Goal: Task Accomplishment & Management: Complete application form

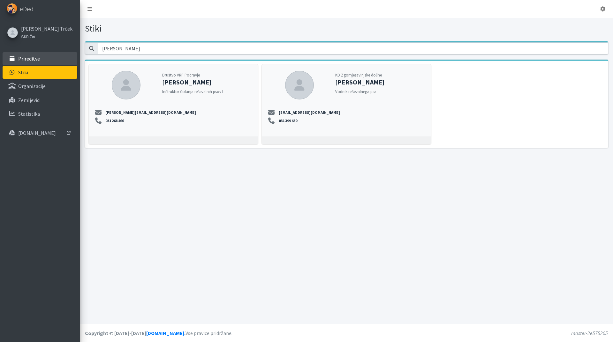
click at [30, 61] on p "Prireditve" at bounding box center [29, 59] width 22 height 6
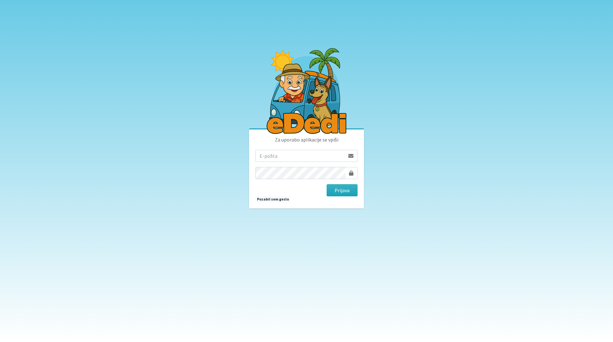
click at [298, 158] on input "email" at bounding box center [299, 156] width 89 height 12
type input "tanja.ficko@gmail.com"
click at [336, 191] on button "Prijava" at bounding box center [341, 190] width 31 height 12
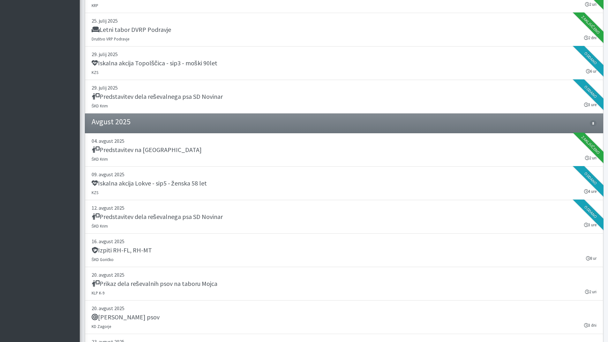
scroll to position [542, 0]
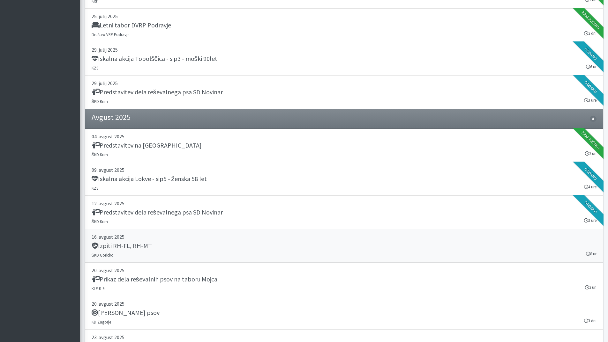
click at [167, 236] on p "16. avgust 2025" at bounding box center [344, 237] width 505 height 8
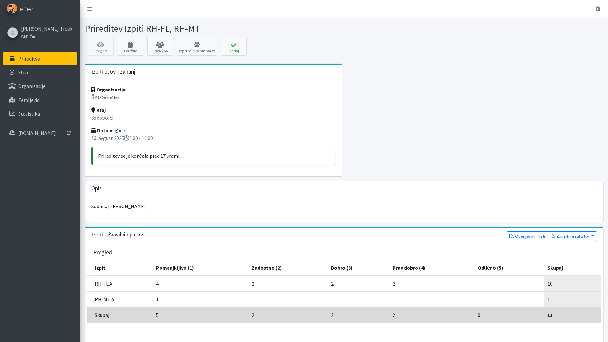
click at [36, 59] on p "Prireditve" at bounding box center [29, 59] width 22 height 6
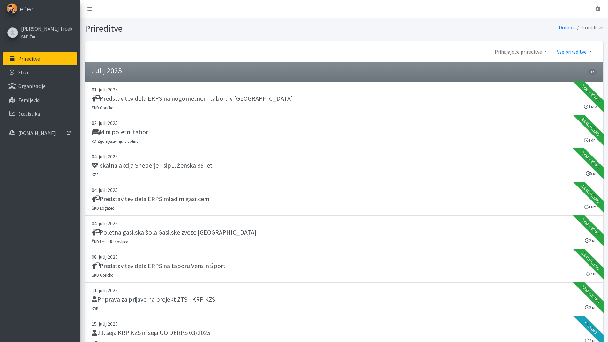
click at [562, 51] on link "Vse prireditve" at bounding box center [574, 51] width 45 height 13
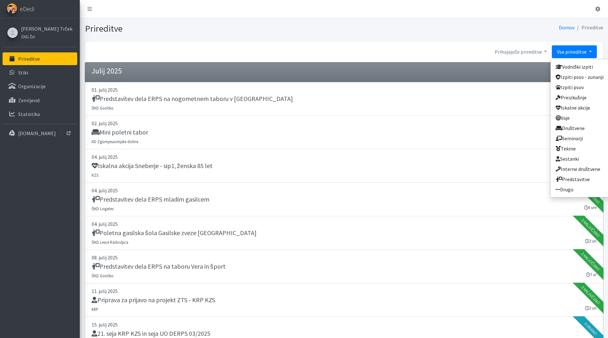
click at [562, 51] on link "Vse prireditve" at bounding box center [574, 51] width 45 height 13
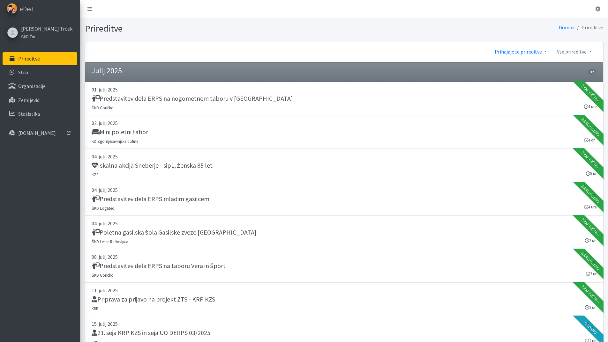
click at [524, 52] on link "Prihajajoče prireditve" at bounding box center [520, 51] width 62 height 13
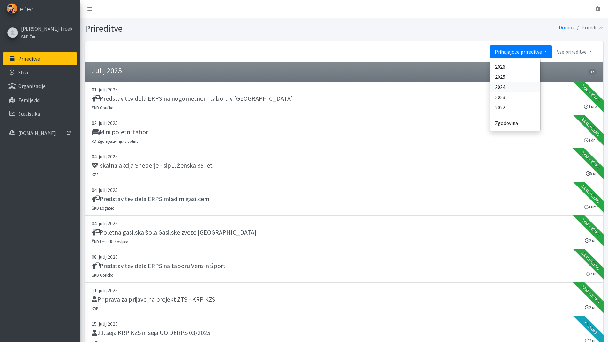
click at [512, 86] on link "2024" at bounding box center [515, 87] width 50 height 10
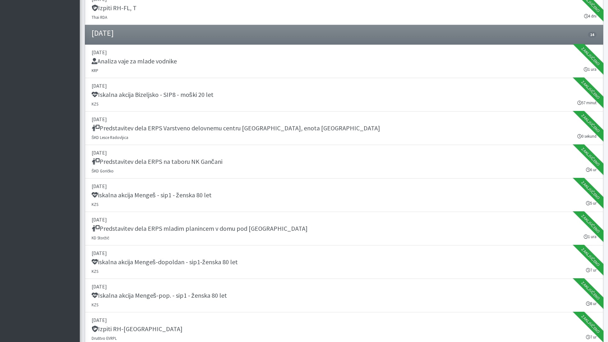
scroll to position [8087, 0]
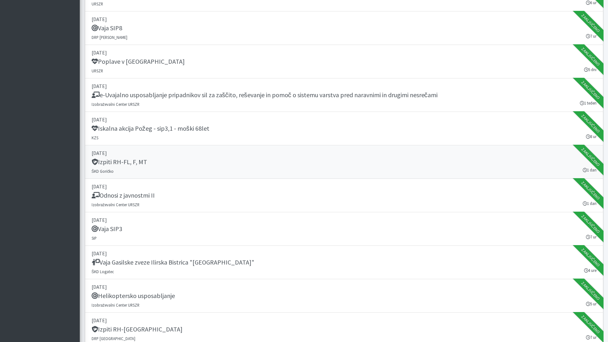
click at [152, 163] on div "Izpiti RH-FL, F, MT" at bounding box center [344, 162] width 505 height 9
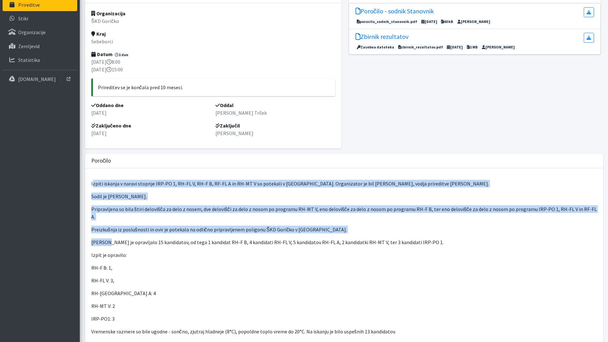
scroll to position [32, 0]
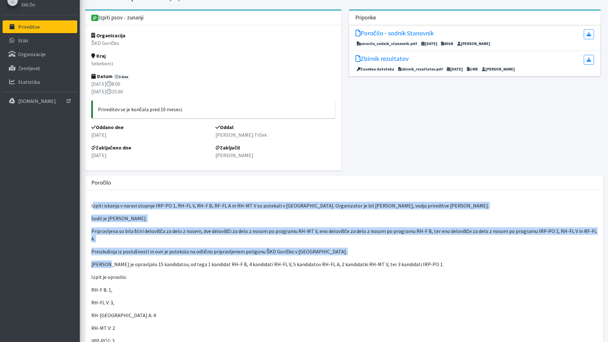
drag, startPoint x: 92, startPoint y: 240, endPoint x: 103, endPoint y: 249, distance: 14.3
click at [103, 249] on div "Izpiti iskanja v naravi stopnje IRP-PO 1, RH-FL V, RH-F B, RF-FL A in RH-MT V s…" at bounding box center [344, 317] width 518 height 255
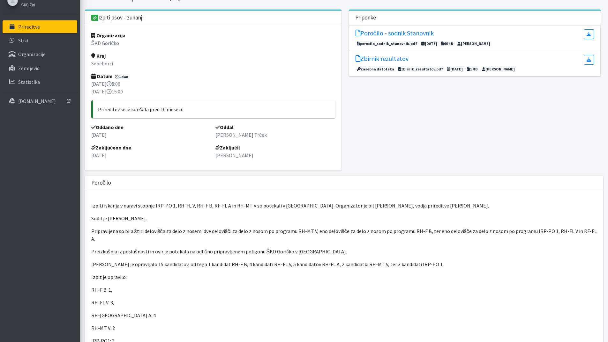
click at [92, 207] on p "Izpiti iskanja v naravi stopnje IRP-PO 1, RH-FL V, RH-F B, RF-FL A in RH-MT V s…" at bounding box center [343, 206] width 505 height 8
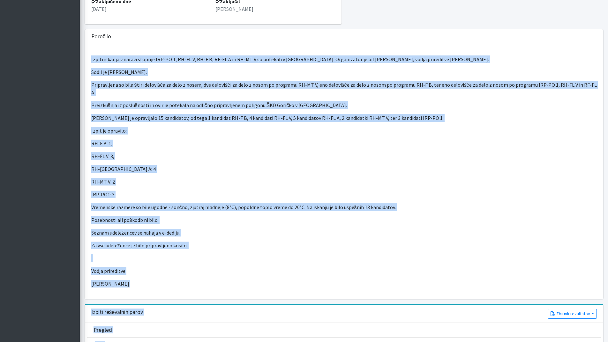
scroll to position [228, 0]
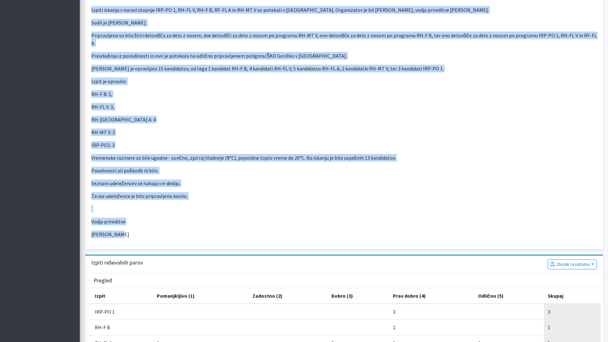
drag, startPoint x: 90, startPoint y: 206, endPoint x: 119, endPoint y: 231, distance: 38.4
click at [119, 231] on div "Izpiti iskanja v naravi stopnje IRP-PO 1, RH-FL V, RH-F B, RF-FL A in RH-MT V s…" at bounding box center [344, 122] width 518 height 255
copy div "Izpiti iskanja v naravi stopnje IRP-PO 1, RH-FL V, RH-F B, RF-FL A in RH-MT V s…"
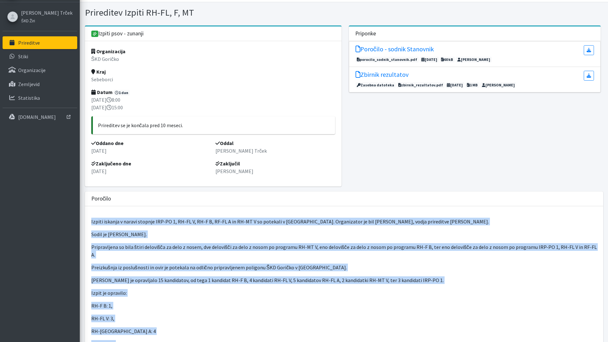
scroll to position [5, 0]
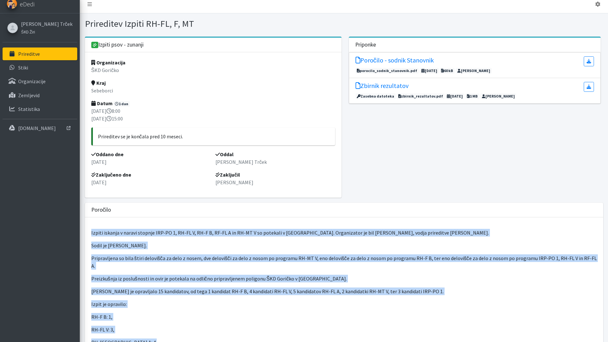
click at [28, 56] on p "Prireditve" at bounding box center [29, 54] width 22 height 6
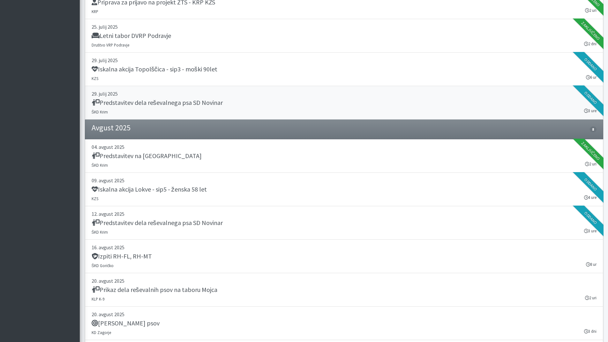
scroll to position [542, 0]
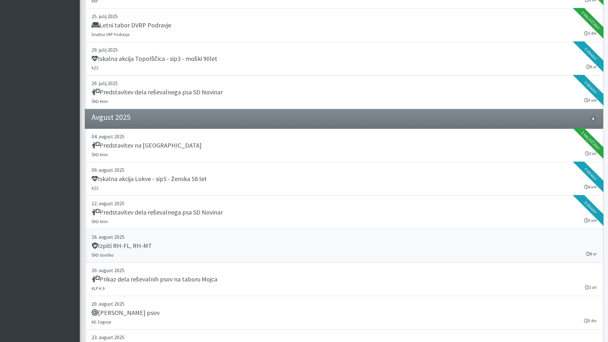
click at [159, 253] on link "[DATE] Izpiti RH-FL, RH-MT ŠKD Goričko 8 ur" at bounding box center [344, 245] width 518 height 33
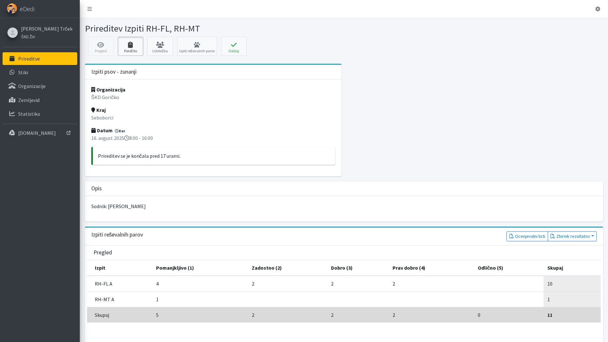
click at [131, 47] on icon at bounding box center [131, 45] width 22 height 6
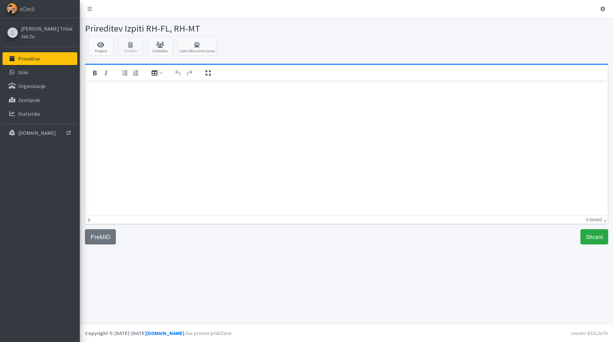
click at [123, 97] on html at bounding box center [346, 88] width 522 height 17
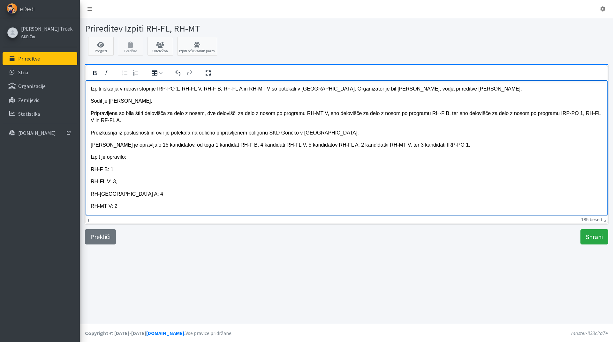
click at [165, 88] on p "Izpiti iskanja v naravi stopnje IRP-PO 1, RH-FL V, RH-F B, RF-FL A in RH-MT V s…" at bounding box center [345, 88] width 511 height 7
click at [158, 50] on link "Udeležba" at bounding box center [160, 46] width 26 height 19
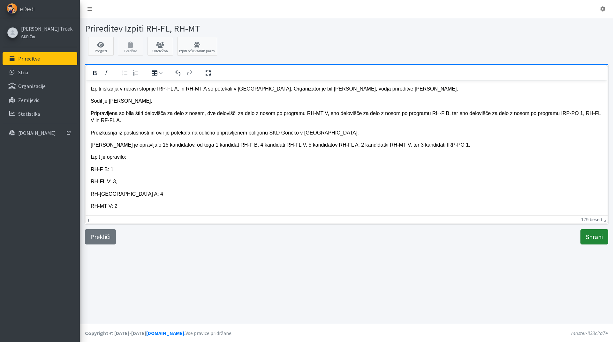
click at [593, 236] on input "Shrani" at bounding box center [594, 236] width 28 height 15
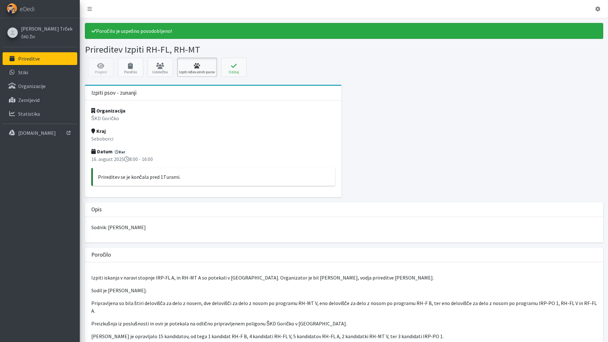
click at [198, 72] on link "Izpiti reševalnih parov" at bounding box center [197, 67] width 40 height 19
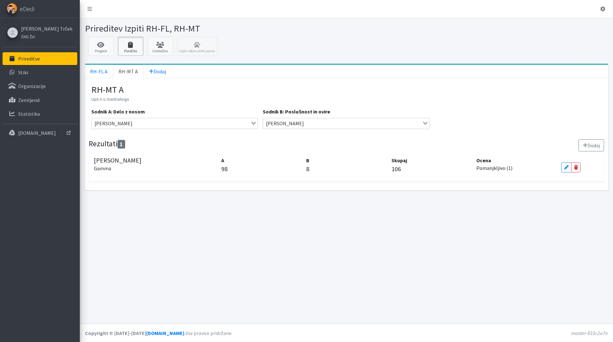
click at [135, 51] on link "Poročilo" at bounding box center [131, 46] width 26 height 19
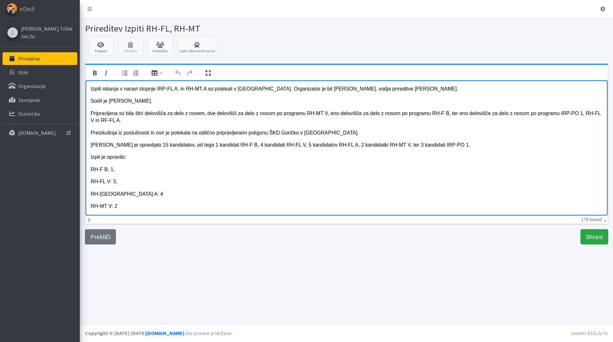
drag, startPoint x: 108, startPoint y: 99, endPoint x: 145, endPoint y: 100, distance: 37.0
click at [145, 100] on p "Sodil je Andrej Stanovnik." at bounding box center [345, 100] width 511 height 7
click at [118, 115] on p "Pripravljena so bila štiri delovišča za delo z nosem, dve delovišči za delo z n…" at bounding box center [345, 117] width 511 height 14
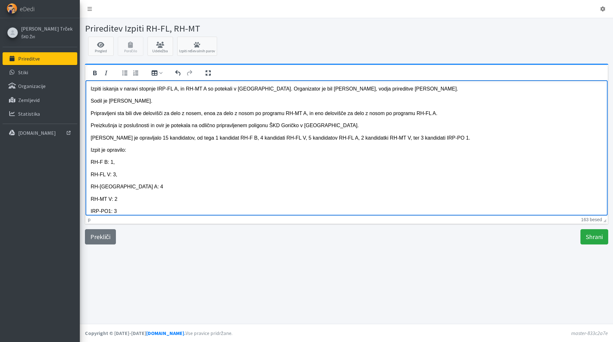
click at [163, 115] on p "Pripravljeni sta bili dve delovišči za delo z nosem, enoa za delo z nosom po pr…" at bounding box center [345, 113] width 511 height 7
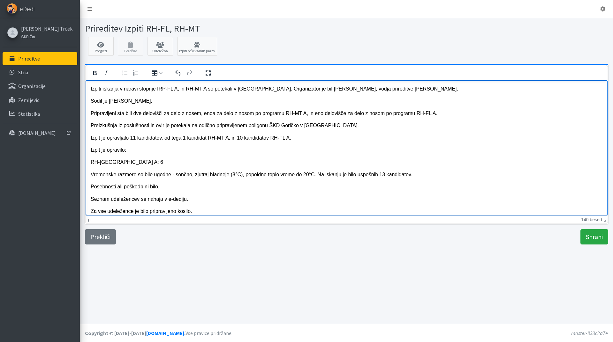
click at [153, 175] on p "Vremenske razmere so bile ugodne - sončno, zjutraj hladneje (8°C), popoldne top…" at bounding box center [345, 174] width 511 height 7
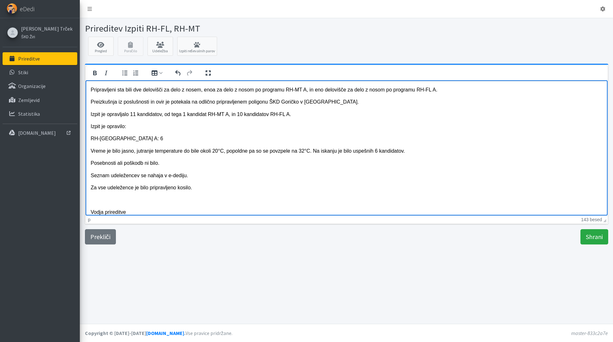
scroll to position [36, 0]
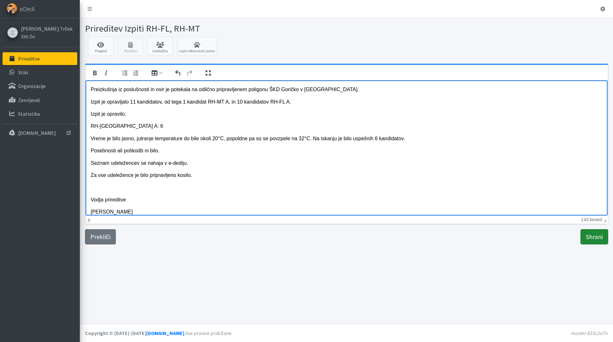
click at [598, 239] on input "Shrani" at bounding box center [594, 236] width 28 height 15
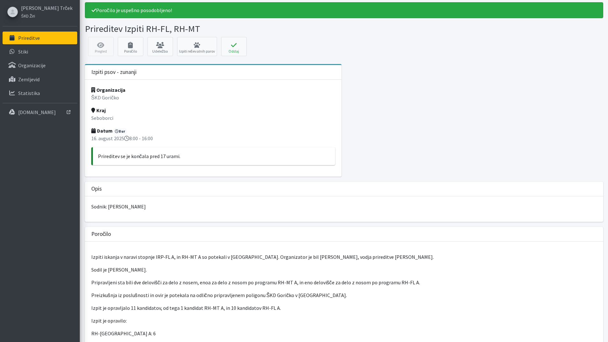
scroll to position [32, 0]
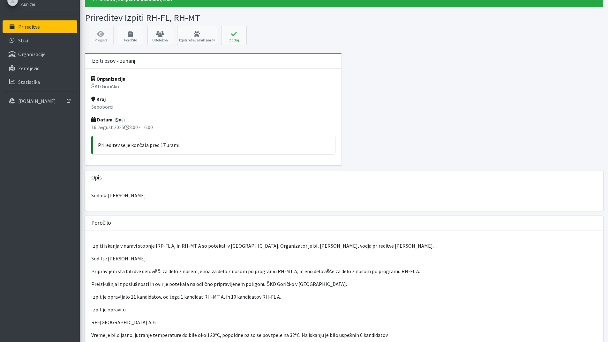
click at [204, 272] on p "Pripravljeni sta bili dve delovišči za delo z nosem, enoa za delo z nosom po pr…" at bounding box center [343, 272] width 505 height 8
click at [205, 273] on p "Pripravljeni sta bili dve delovišči za delo z nosem, enoa za delo z nosom po pr…" at bounding box center [343, 272] width 505 height 8
click at [128, 42] on link "Poročilo" at bounding box center [131, 35] width 26 height 19
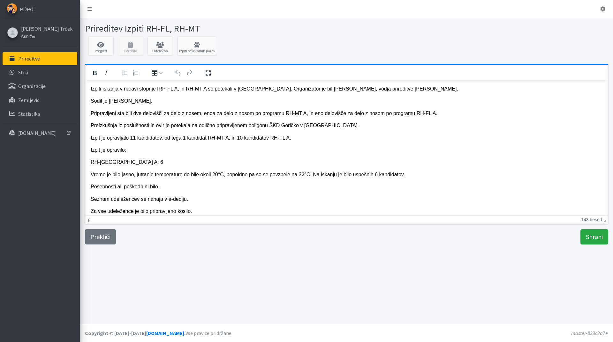
click at [209, 113] on p "Pripravljeni sta bili dve delovišči za delo z nosem, enoa za delo z nosom po pr…" at bounding box center [345, 113] width 511 height 7
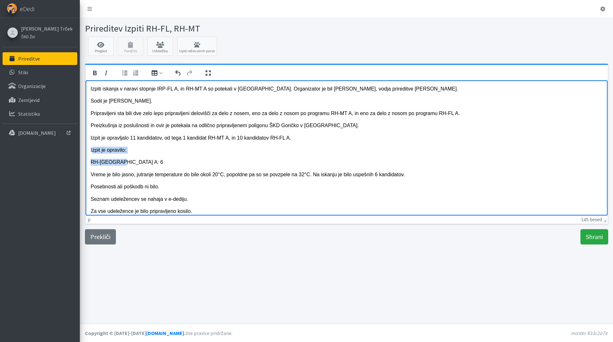
drag, startPoint x: 91, startPoint y: 149, endPoint x: 116, endPoint y: 158, distance: 26.2
click at [116, 158] on body "Izpiti iskanja v naravi stopnje IRP-FL A, in RH-MT A so potekali v [GEOGRAPHIC_…" at bounding box center [345, 168] width 511 height 166
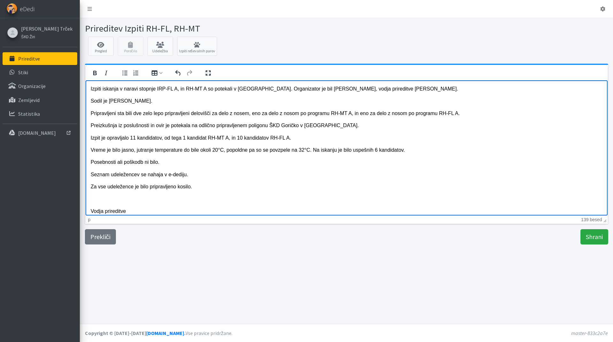
click at [597, 246] on div "Prireditev Izpiti RH-FL, RH-MT Pregled Poročilo Udeležba Izpiti reševalnih paro…" at bounding box center [346, 171] width 533 height 306
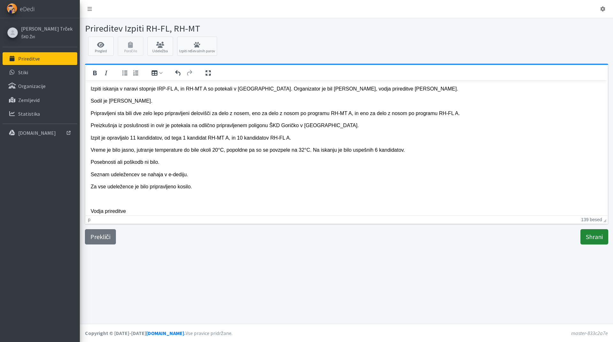
click at [592, 235] on input "Shrani" at bounding box center [594, 236] width 28 height 15
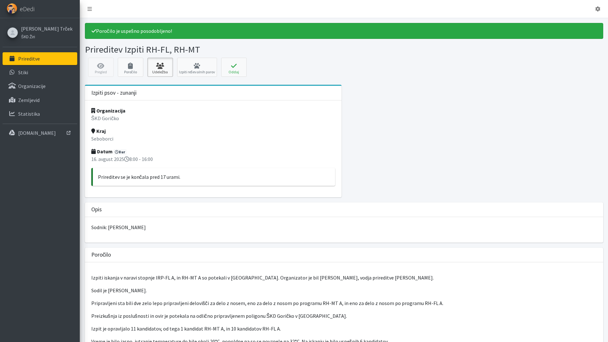
click at [157, 66] on icon at bounding box center [160, 66] width 22 height 6
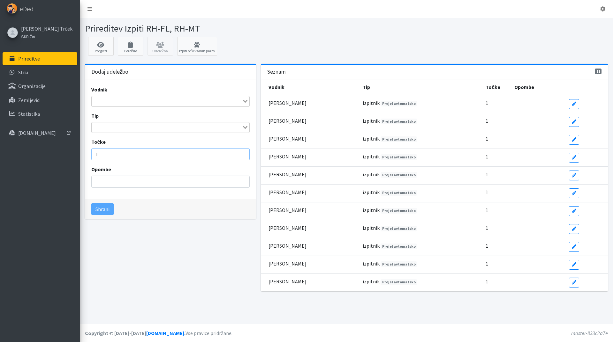
click at [144, 156] on input "1" at bounding box center [170, 154] width 158 height 12
click at [178, 103] on input "Search for option" at bounding box center [166, 102] width 149 height 8
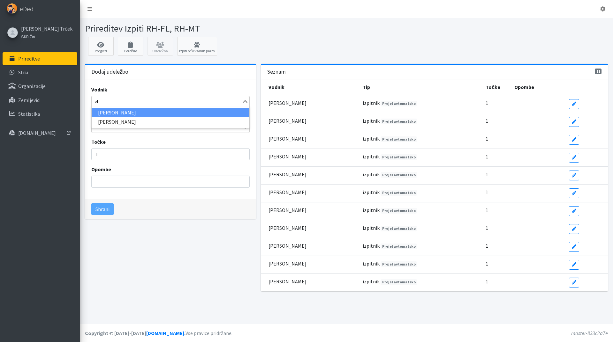
type input "vla"
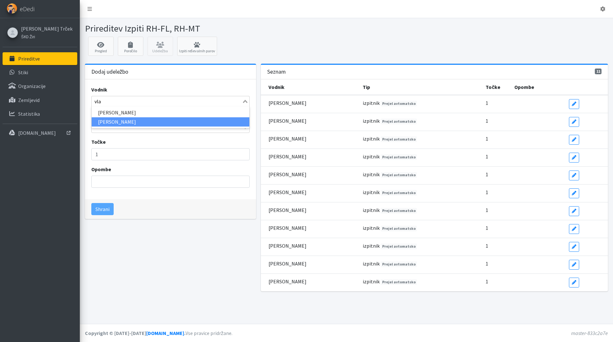
click at [147, 124] on li "[PERSON_NAME]" at bounding box center [171, 121] width 158 height 9
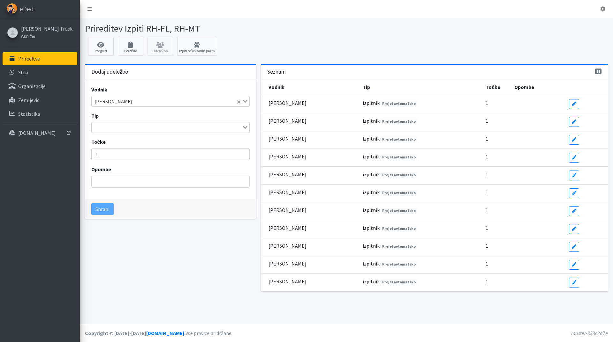
click at [114, 129] on input "Search for option" at bounding box center [166, 128] width 149 height 8
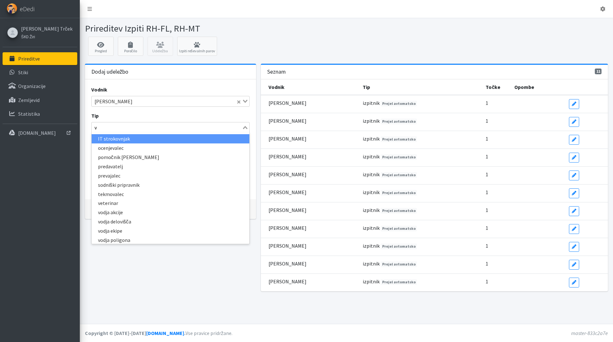
type input "vo"
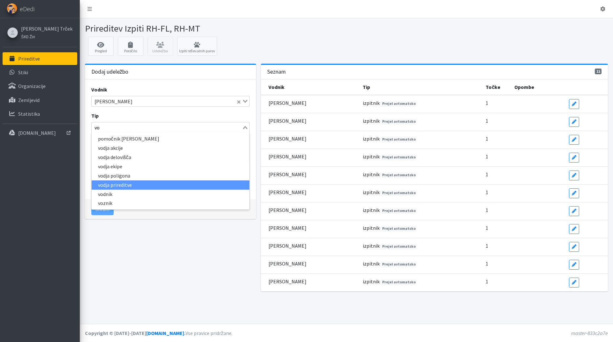
click at [125, 184] on li "vodja prireditve" at bounding box center [171, 185] width 158 height 9
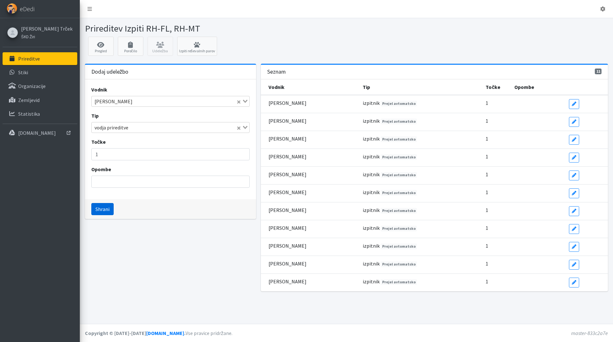
click at [106, 206] on button "Shrani" at bounding box center [102, 209] width 22 height 12
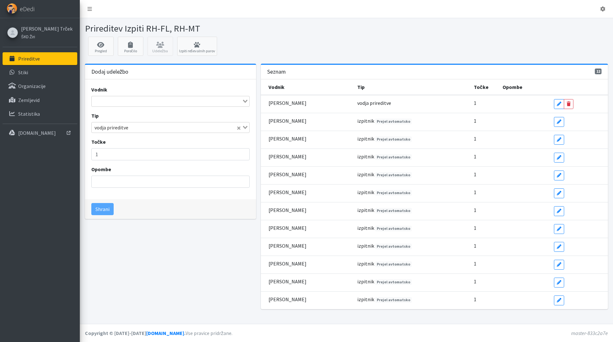
click at [133, 103] on input "Search for option" at bounding box center [166, 102] width 149 height 8
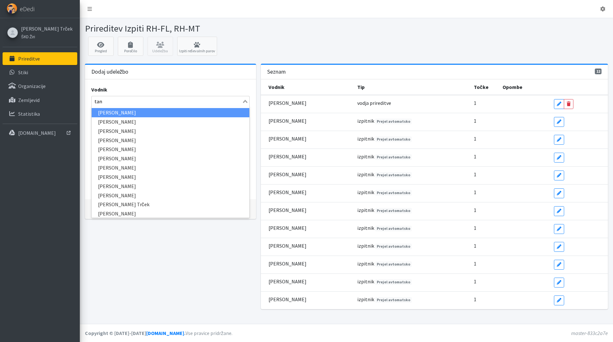
type input "tanj"
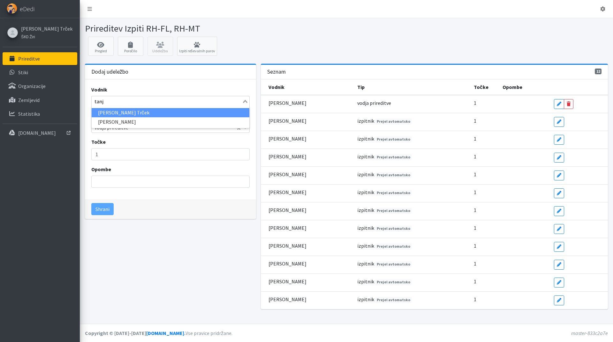
click at [135, 112] on li "[PERSON_NAME] Trček" at bounding box center [171, 112] width 158 height 9
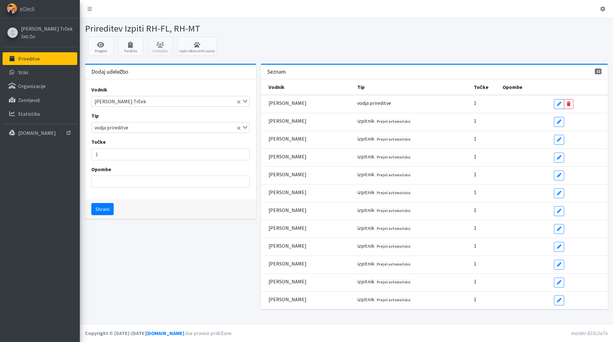
click at [133, 129] on input "Search for option" at bounding box center [182, 128] width 105 height 8
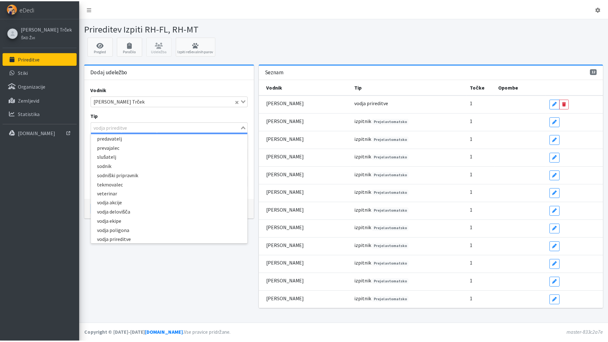
scroll to position [112, 0]
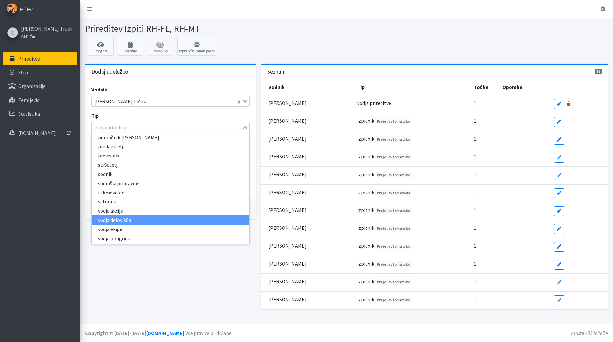
click at [127, 220] on li "vodja delovišča" at bounding box center [171, 220] width 158 height 9
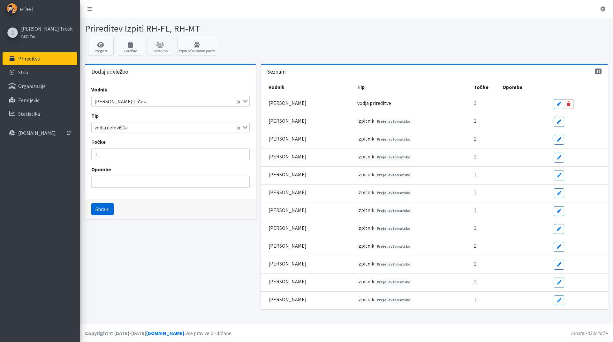
click at [96, 208] on button "Shrani" at bounding box center [102, 209] width 22 height 12
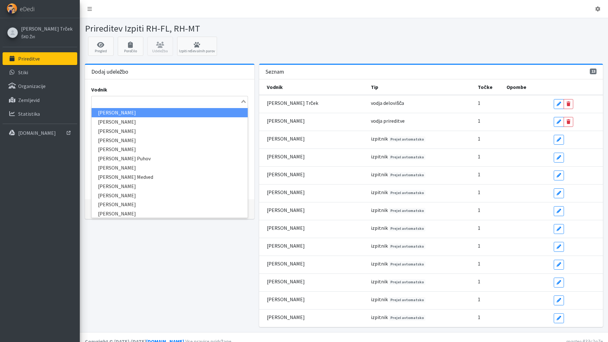
click at [108, 98] on input "Search for option" at bounding box center [165, 102] width 147 height 8
type input "žiga"
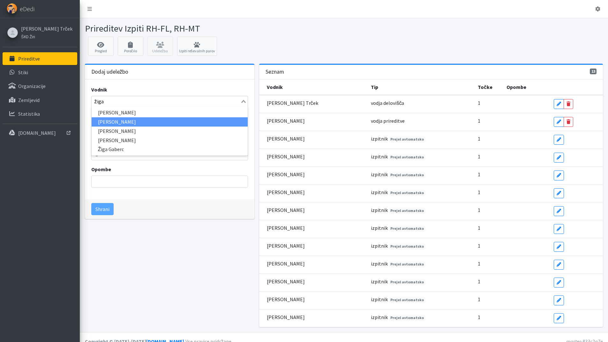
click at [108, 120] on li "Žiga Dobnikar" at bounding box center [170, 121] width 156 height 9
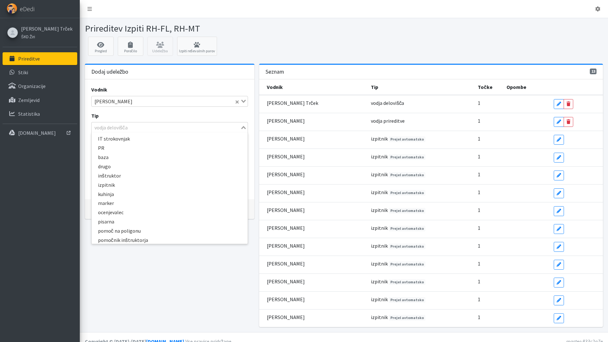
click at [112, 127] on div "vodja delovišča" at bounding box center [166, 127] width 149 height 9
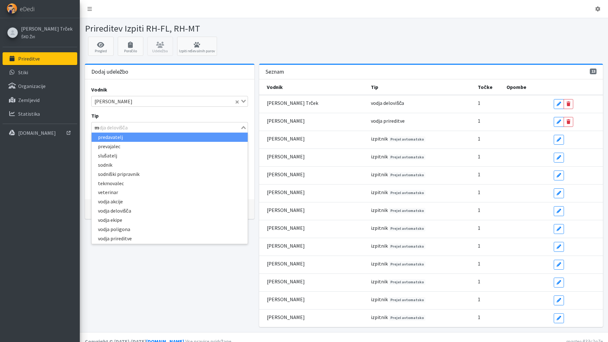
scroll to position [0, 0]
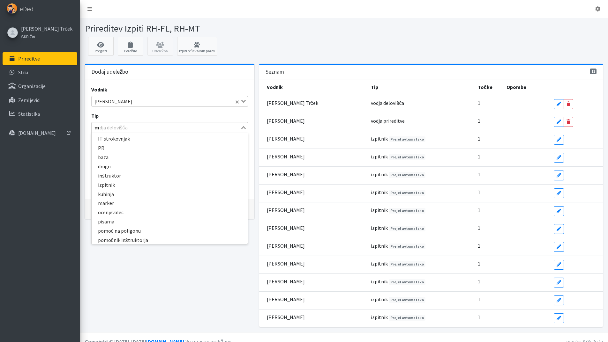
type input "ma"
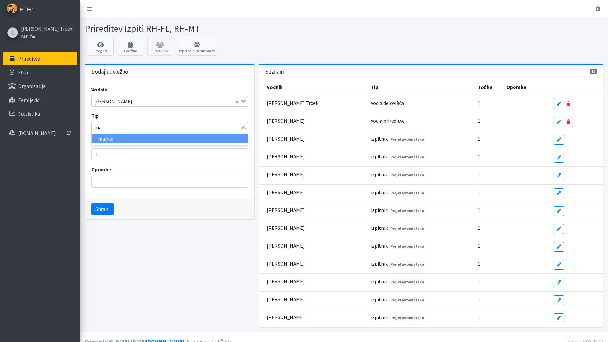
click at [114, 139] on li "marker" at bounding box center [170, 138] width 156 height 9
click at [104, 208] on button "Shrani" at bounding box center [102, 209] width 22 height 12
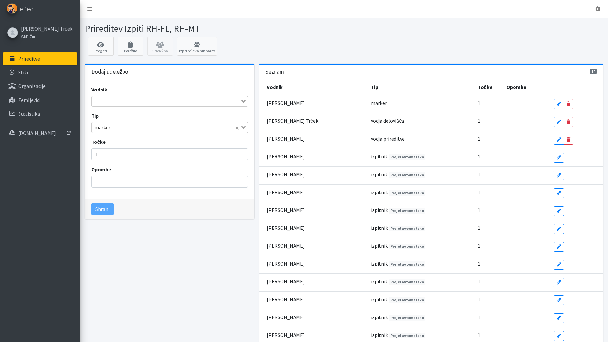
click at [115, 100] on input "Search for option" at bounding box center [165, 102] width 147 height 8
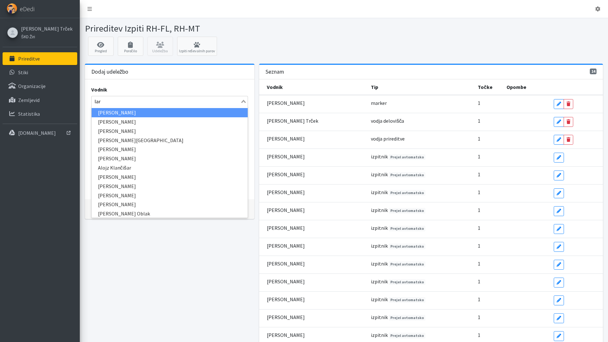
type input "lari"
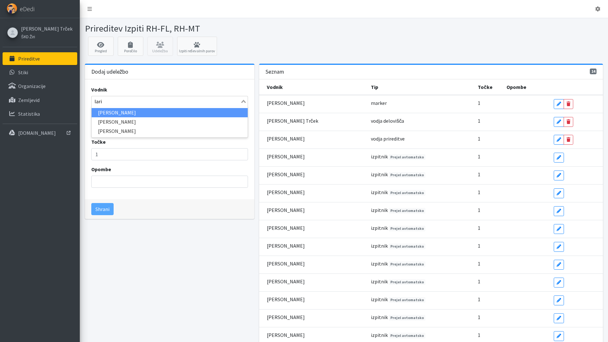
click at [121, 112] on li "[PERSON_NAME]" at bounding box center [170, 112] width 156 height 9
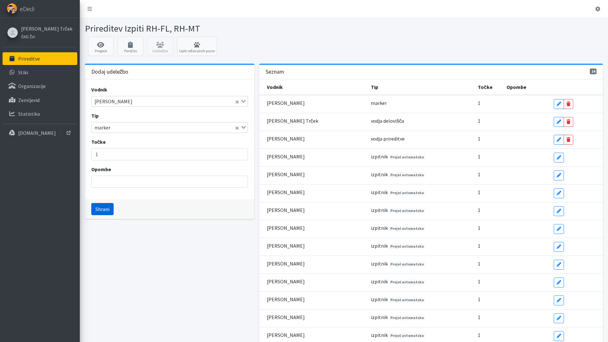
click at [102, 209] on button "Shrani" at bounding box center [102, 209] width 22 height 12
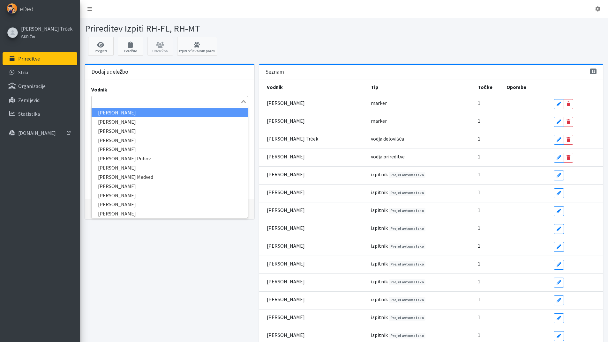
click at [121, 101] on input "Search for option" at bounding box center [165, 102] width 147 height 8
type input "jure"
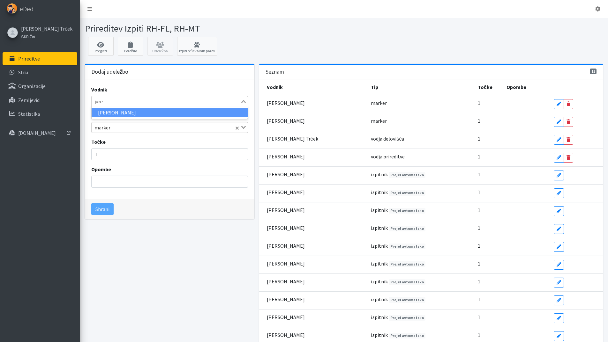
click at [117, 113] on li "[PERSON_NAME]" at bounding box center [170, 112] width 156 height 9
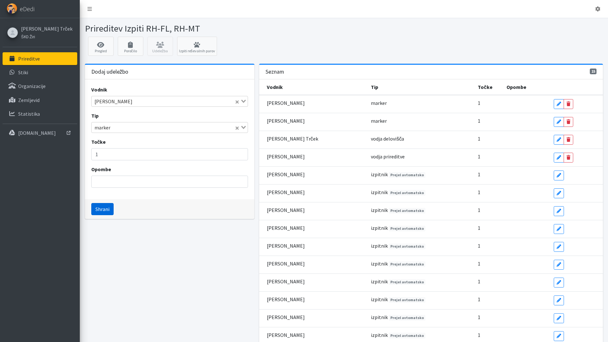
click at [101, 209] on button "Shrani" at bounding box center [102, 209] width 22 height 12
click at [134, 105] on input "Search for option" at bounding box center [165, 102] width 147 height 8
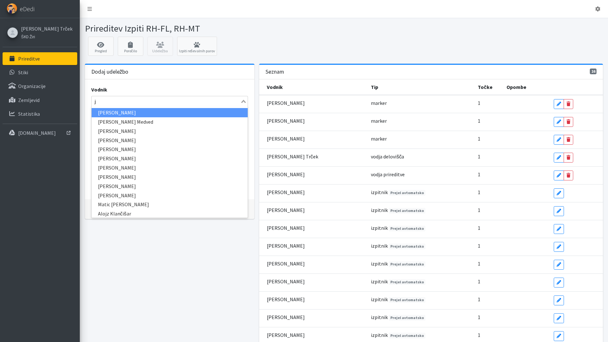
type input "jo"
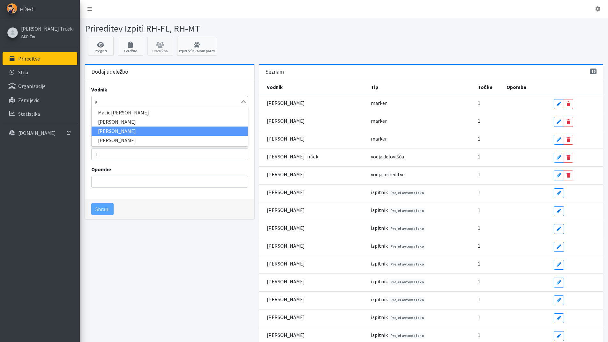
click at [114, 131] on li "[PERSON_NAME]" at bounding box center [170, 131] width 156 height 9
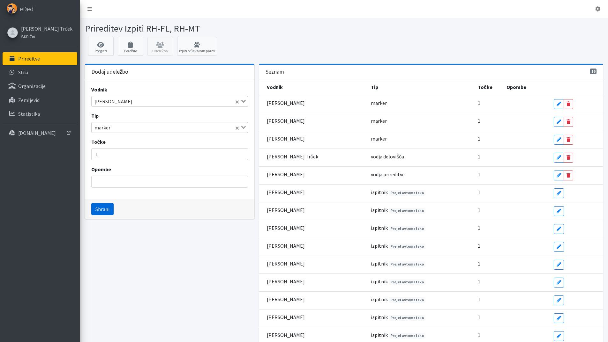
click at [100, 210] on button "Shrani" at bounding box center [102, 209] width 22 height 12
click at [123, 45] on icon at bounding box center [131, 45] width 22 height 6
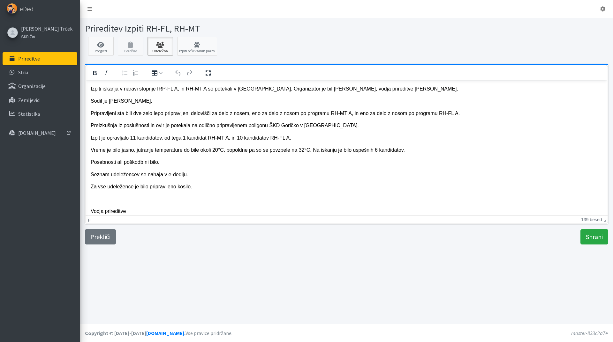
click at [162, 49] on link "Udeležba" at bounding box center [160, 46] width 26 height 19
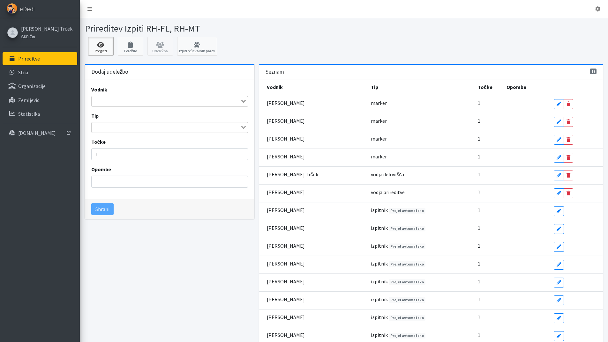
click at [102, 49] on link "Pregled" at bounding box center [101, 46] width 26 height 19
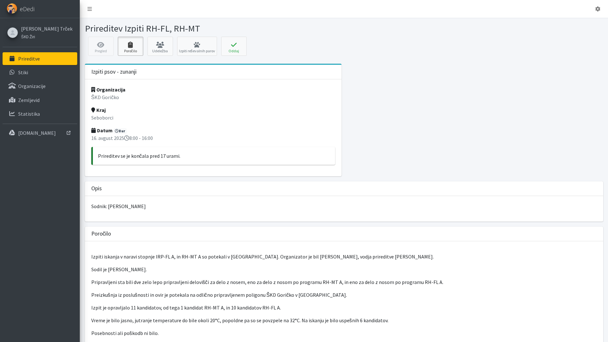
click at [131, 46] on icon at bounding box center [131, 45] width 22 height 6
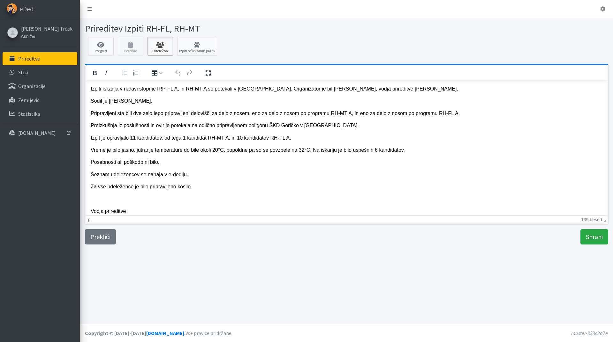
click at [157, 46] on icon at bounding box center [160, 45] width 22 height 6
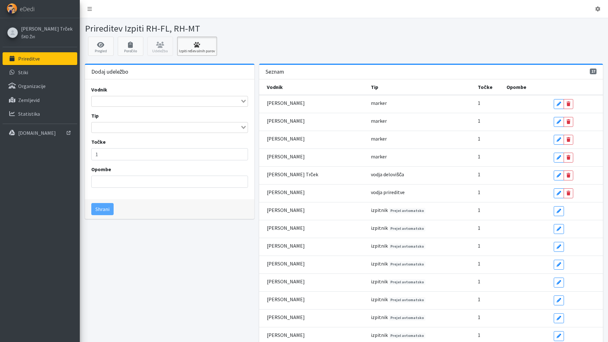
click at [192, 51] on link "Izpiti reševalnih parov" at bounding box center [197, 46] width 40 height 19
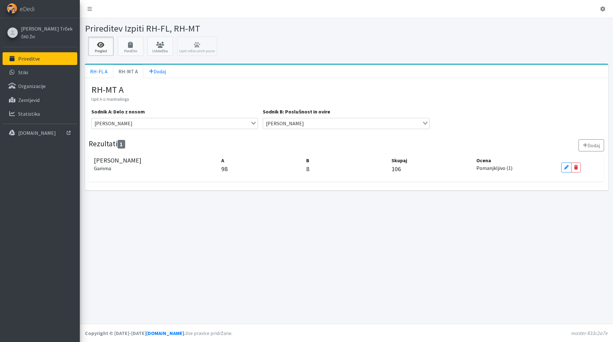
click at [97, 49] on link "Pregled" at bounding box center [101, 46] width 26 height 19
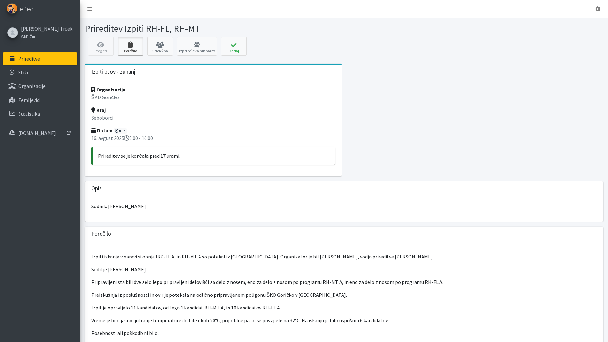
click at [137, 46] on icon at bounding box center [131, 45] width 22 height 6
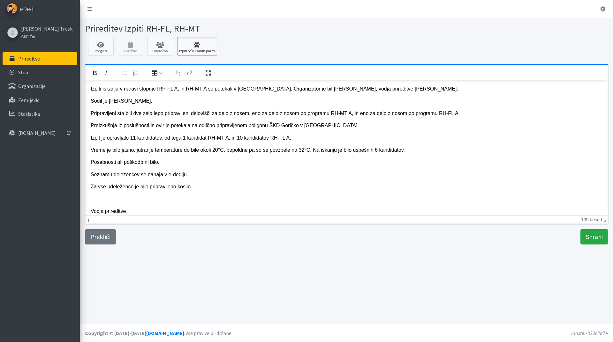
click at [185, 50] on link "Izpiti reševalnih parov" at bounding box center [197, 46] width 40 height 19
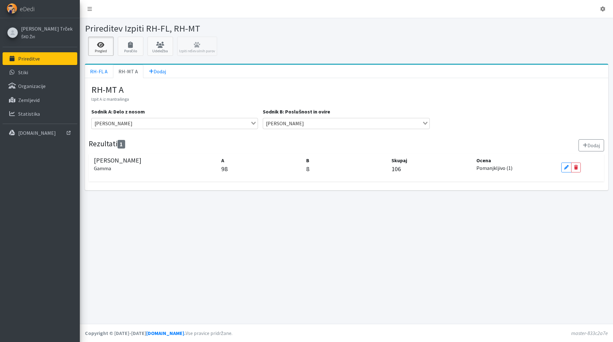
click at [94, 47] on icon at bounding box center [101, 45] width 22 height 6
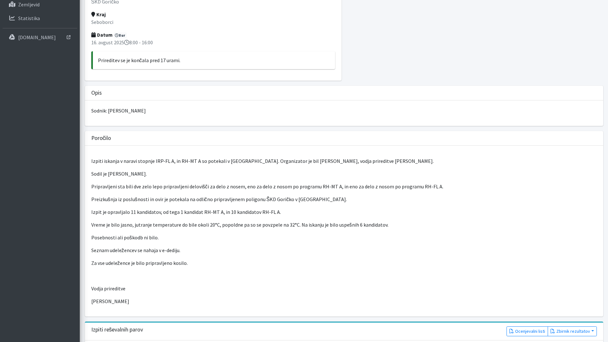
scroll to position [351, 0]
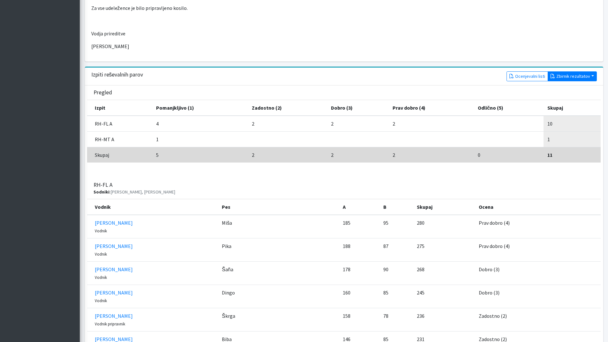
click at [577, 78] on button "Zbirnik rezultatov" at bounding box center [571, 76] width 49 height 10
click at [565, 89] on link "Z rezultati" at bounding box center [573, 90] width 50 height 10
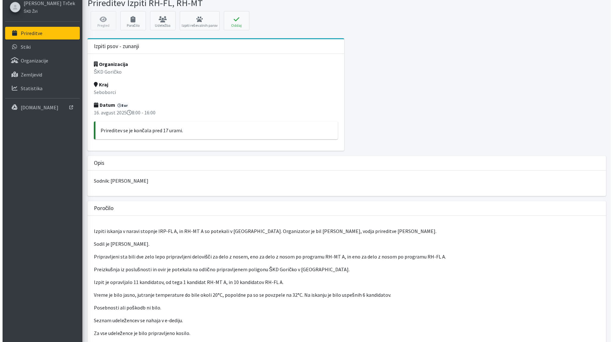
scroll to position [0, 0]
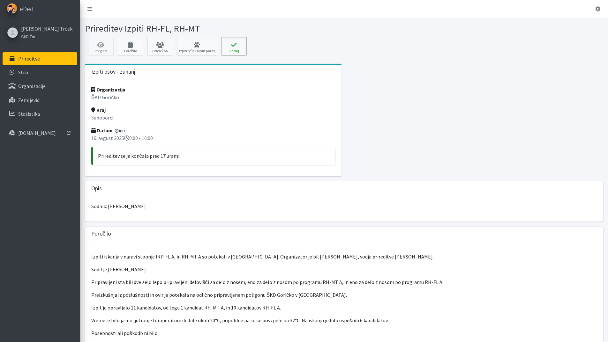
click at [231, 48] on button "Oddaj" at bounding box center [234, 46] width 26 height 19
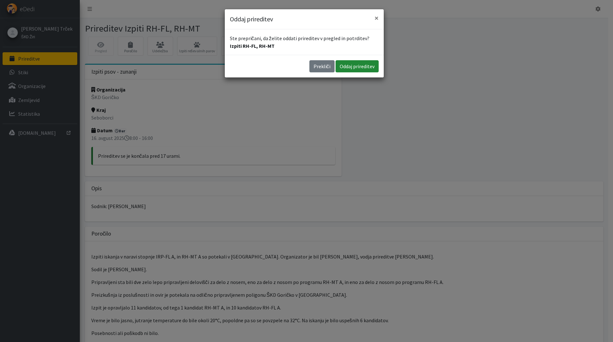
click at [358, 67] on button "Oddaj prireditev" at bounding box center [356, 66] width 43 height 12
